Goal: Find specific page/section: Find specific page/section

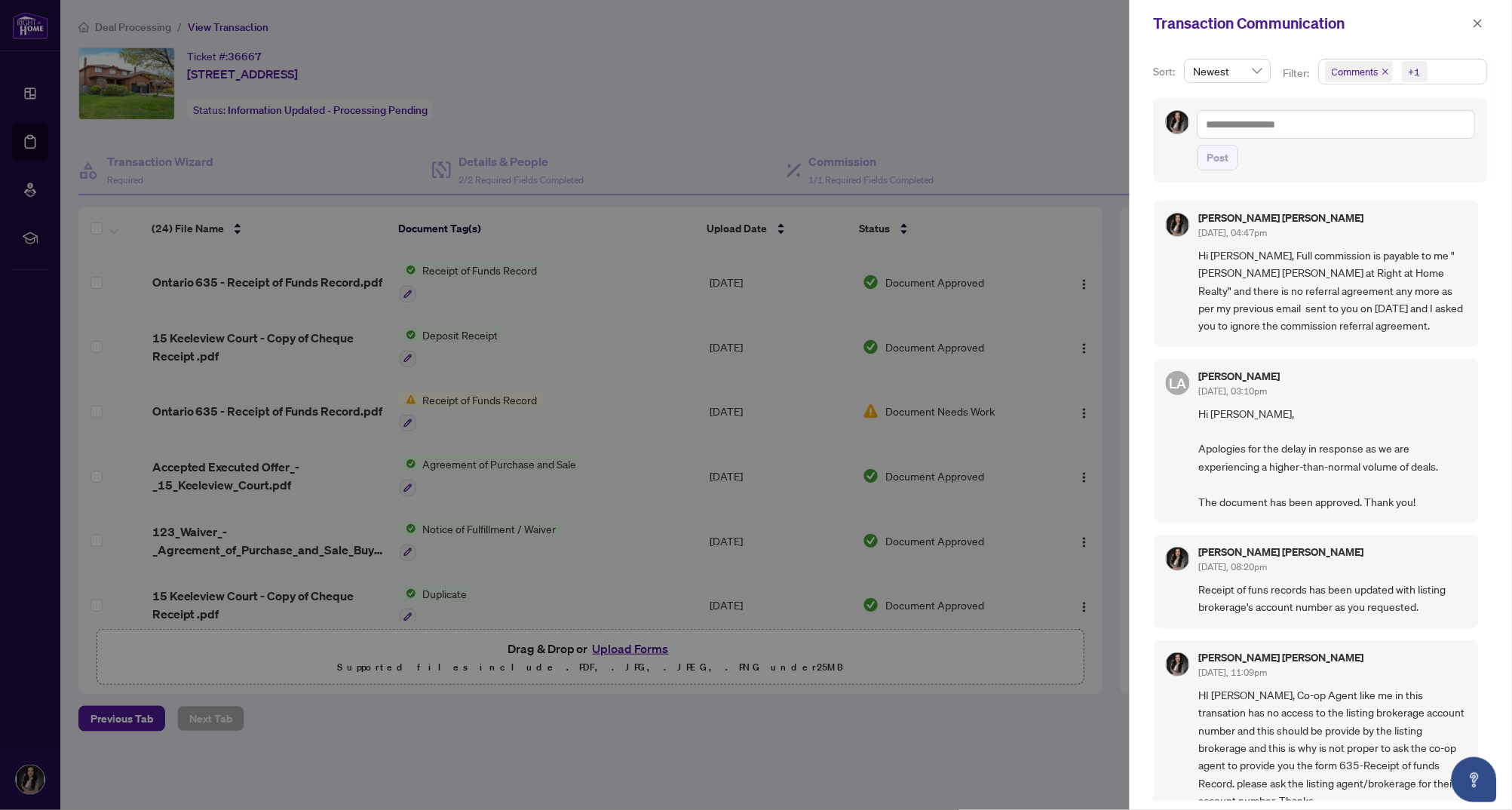
click at [723, 90] on div at bounding box center [756, 405] width 1512 height 810
click at [26, 93] on div at bounding box center [756, 405] width 1512 height 810
click at [1484, 18] on button "button" at bounding box center [1478, 24] width 20 height 18
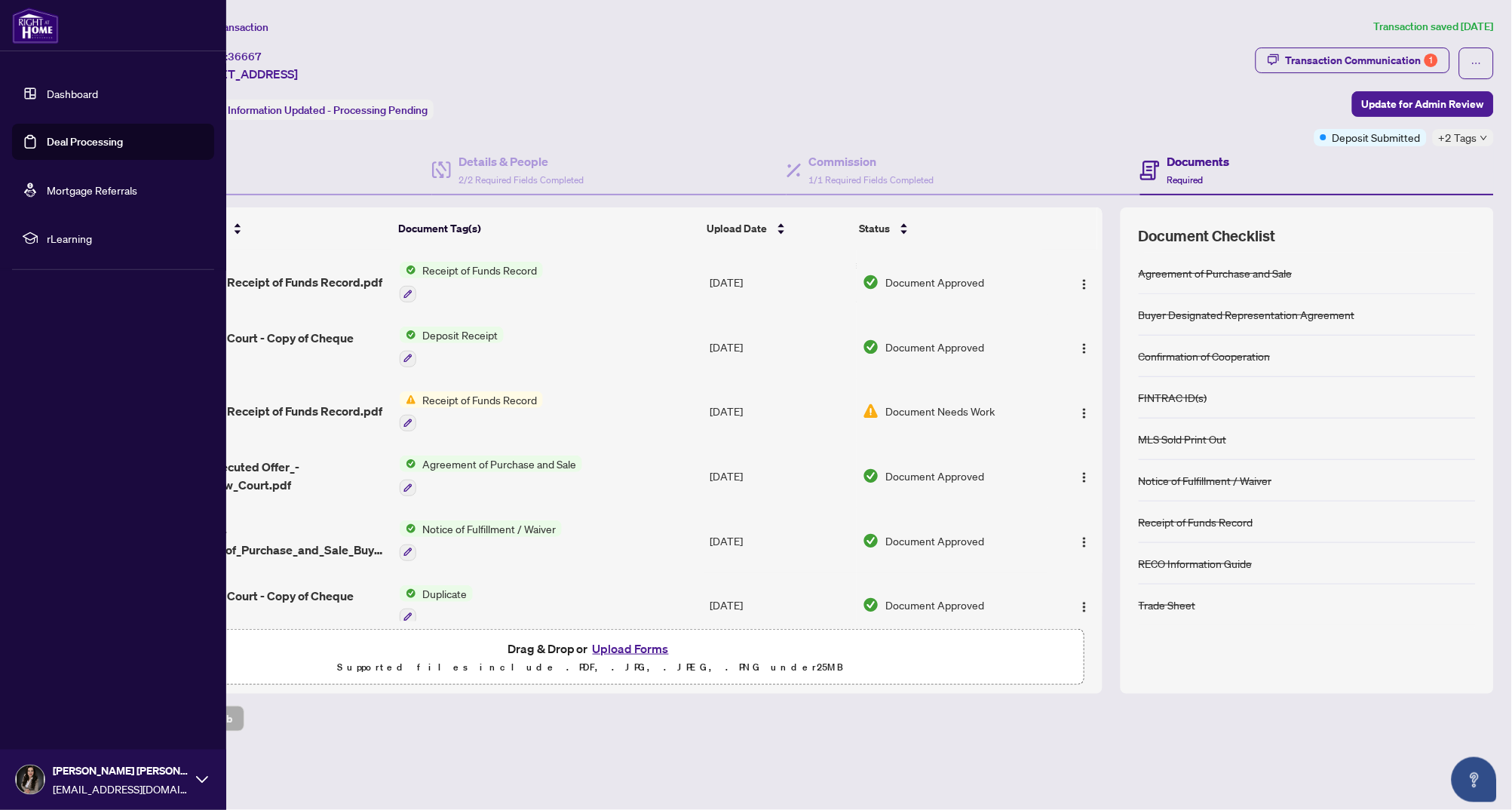
click at [47, 91] on link "Dashboard" at bounding box center [72, 94] width 51 height 14
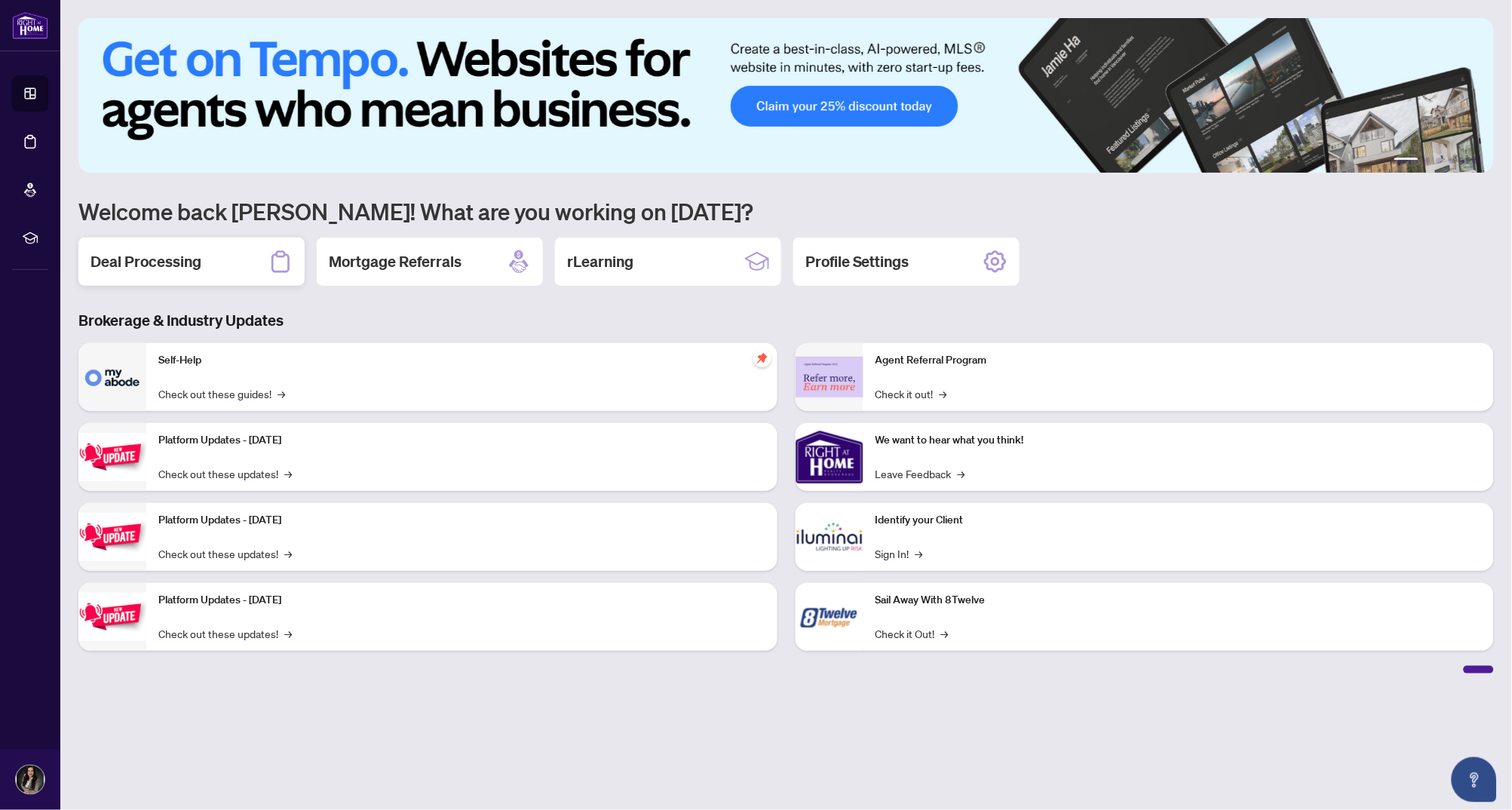
click at [213, 245] on div "Deal Processing" at bounding box center [191, 262] width 226 height 48
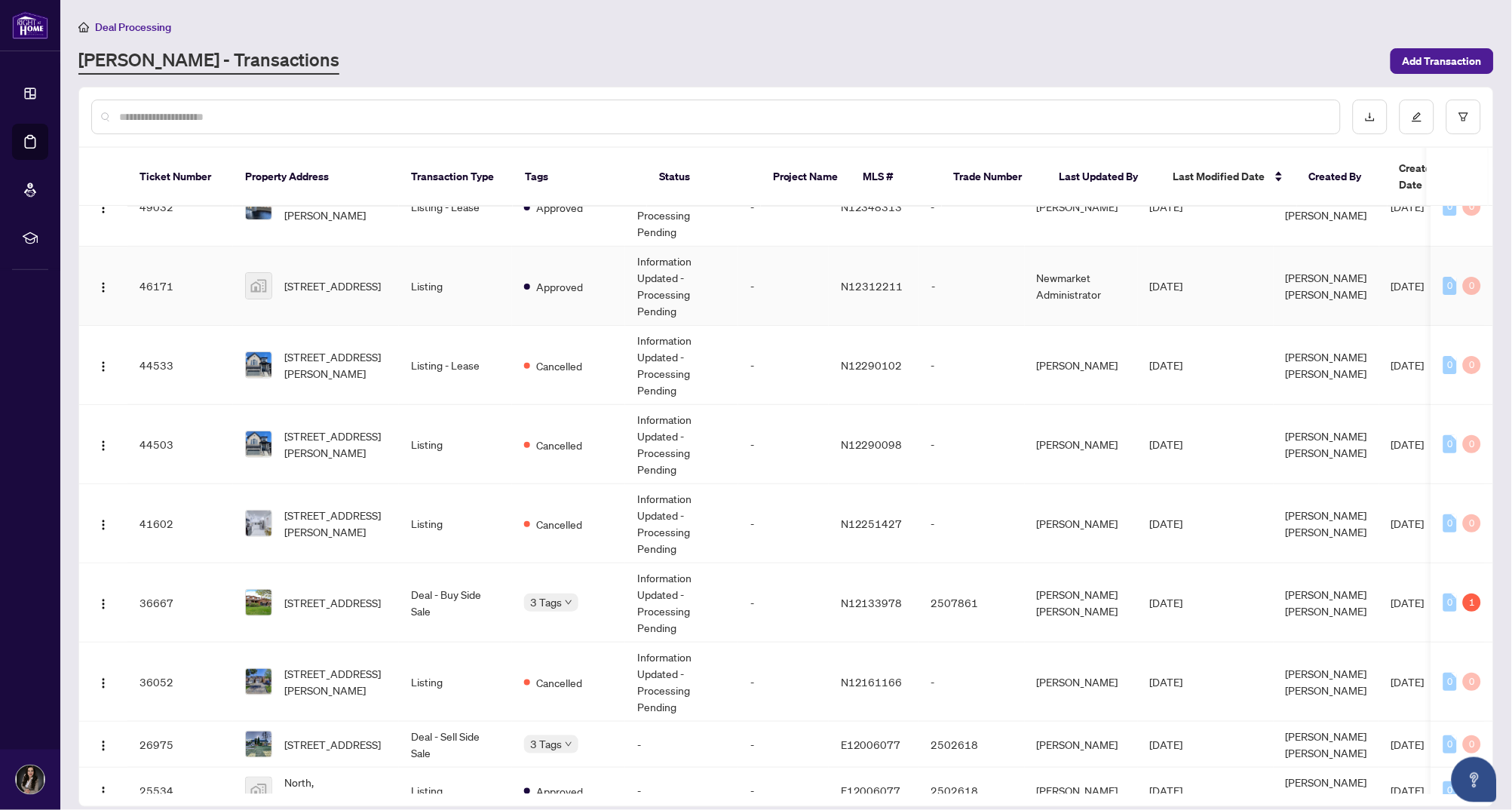
scroll to position [41, 0]
click at [489, 575] on td "Deal - Buy Side Sale" at bounding box center [455, 601] width 113 height 79
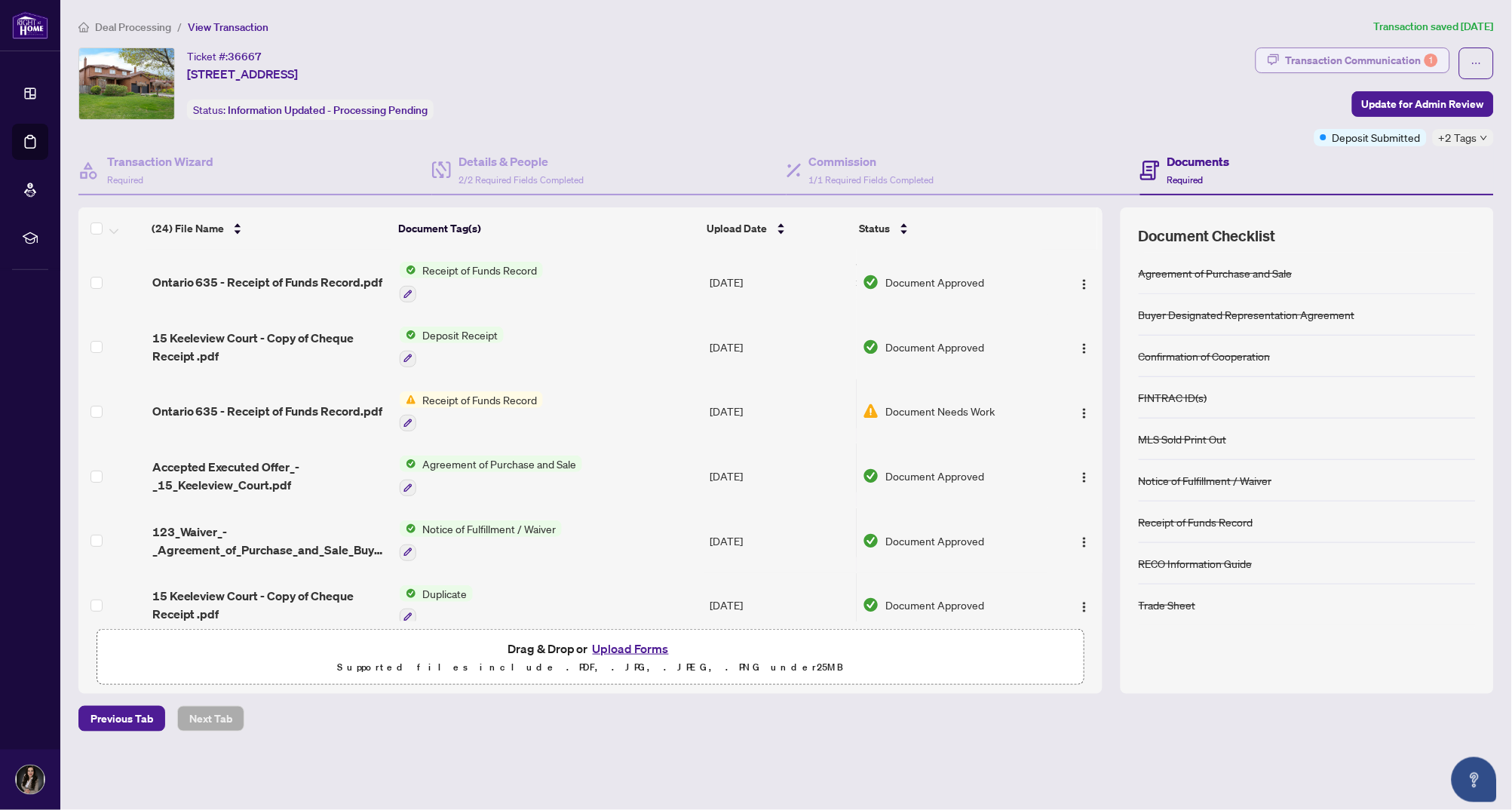
click at [1369, 53] on div "Transaction Communication 1" at bounding box center [1362, 60] width 153 height 24
